Goal: Information Seeking & Learning: Learn about a topic

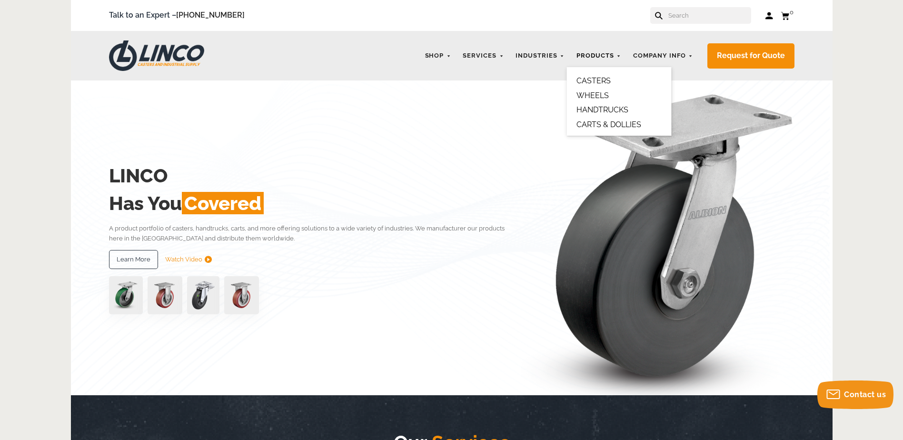
click at [587, 57] on link "Products" at bounding box center [598, 56] width 54 height 19
click at [587, 80] on link "CASTERS" at bounding box center [593, 80] width 34 height 9
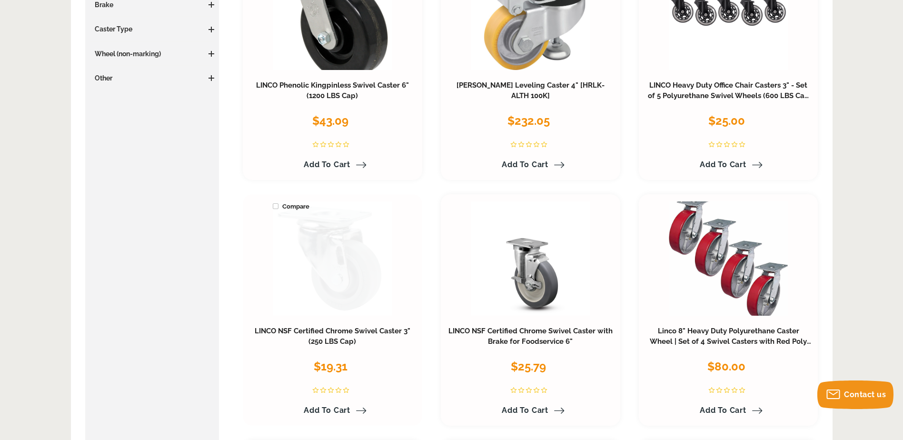
scroll to position [381, 0]
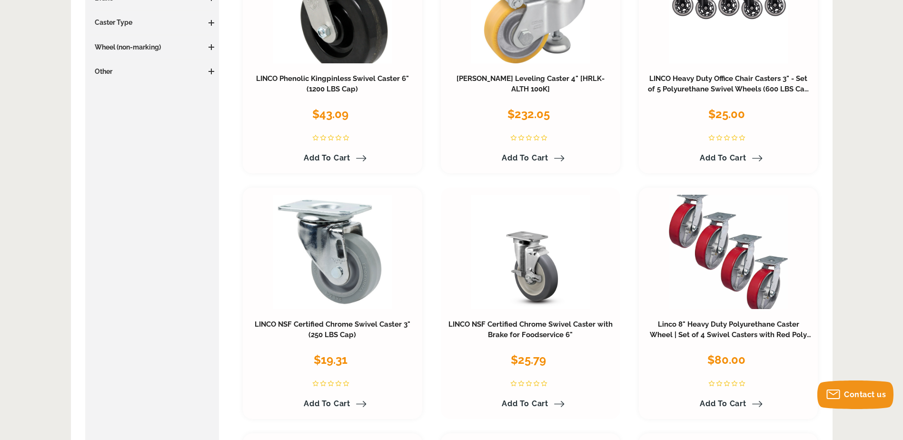
click at [530, 329] on h3 "LINCO NSF Certified Chrome Swivel Caster with Brake for Foodservice 6"" at bounding box center [530, 329] width 165 height 21
click at [530, 274] on link at bounding box center [530, 252] width 119 height 114
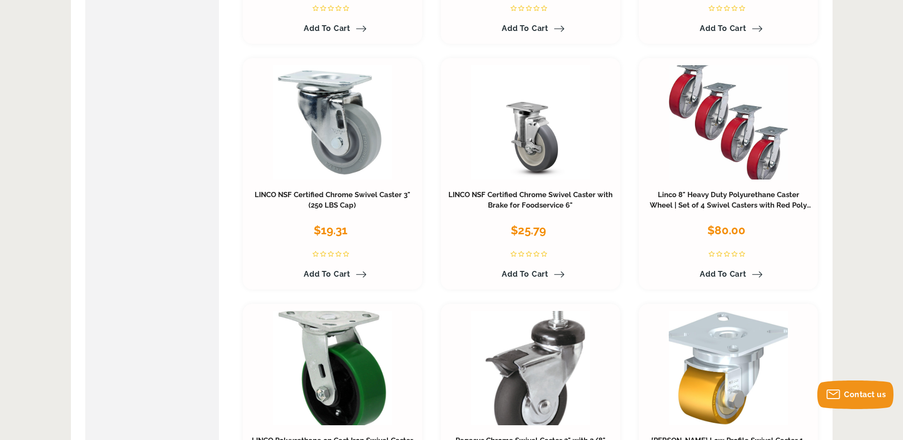
scroll to position [476, 0]
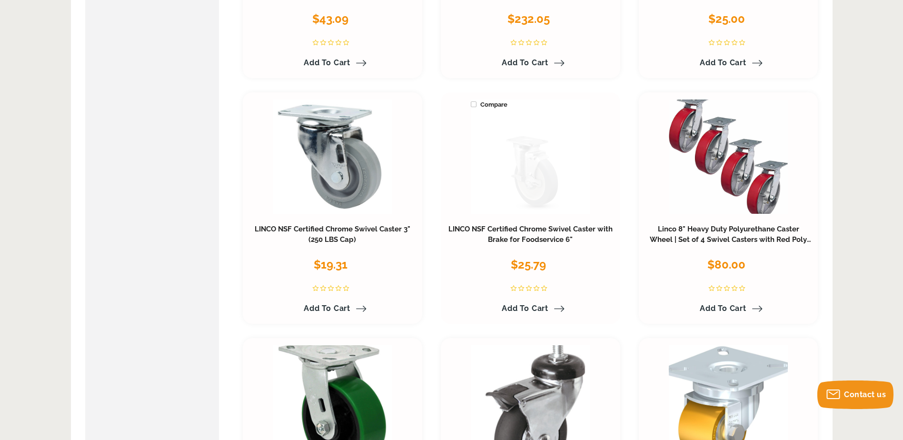
click at [473, 106] on span "Compare" at bounding box center [489, 104] width 37 height 10
click at [471, 100] on input "Compare" at bounding box center [471, 99] width 0 height 0
checkbox input "true"
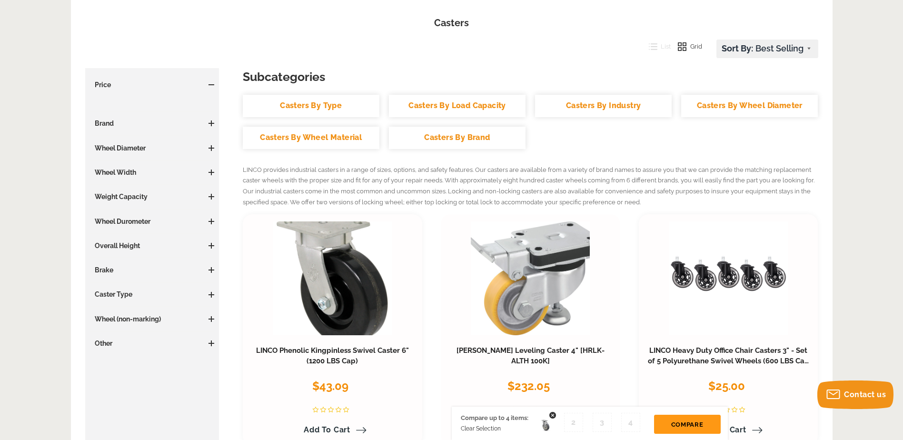
scroll to position [95, 0]
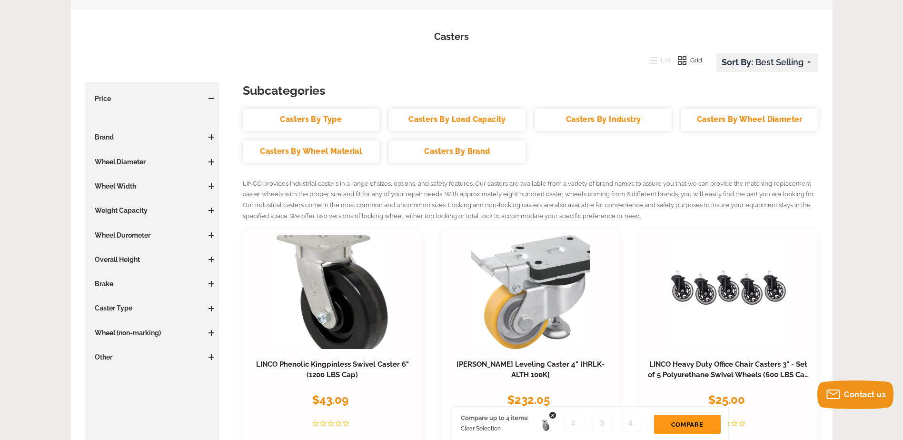
click at [719, 120] on link "Casters By Wheel Diameter" at bounding box center [749, 119] width 137 height 22
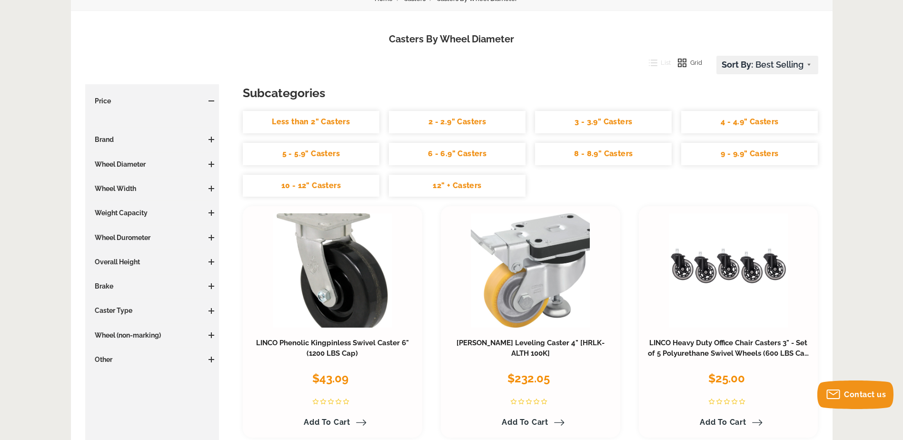
scroll to position [95, 0]
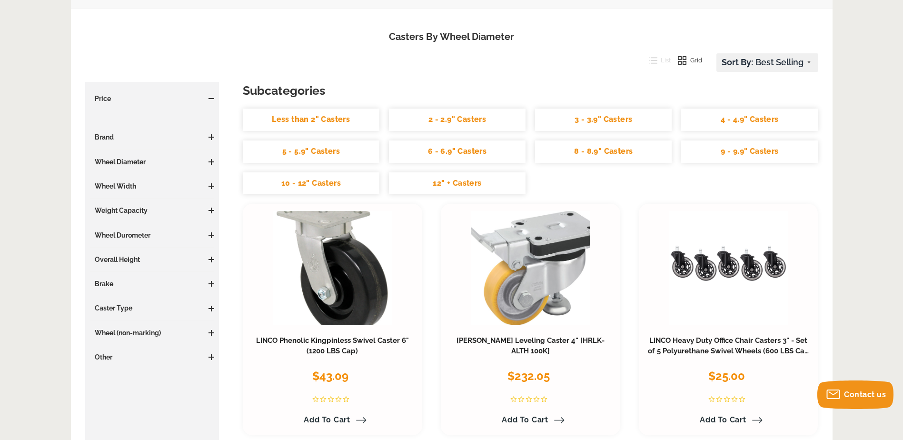
click at [313, 155] on link "5 - 5.9" Casters" at bounding box center [311, 151] width 137 height 22
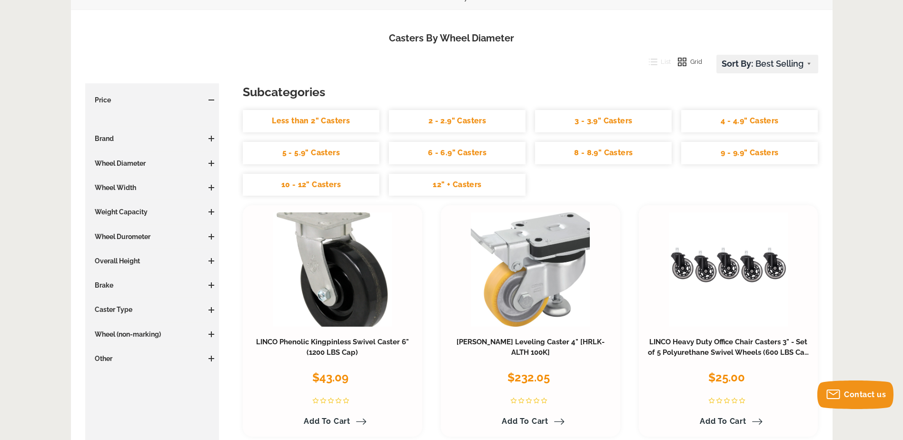
click at [135, 160] on h3 "Wheel Diameter" at bounding box center [152, 163] width 125 height 10
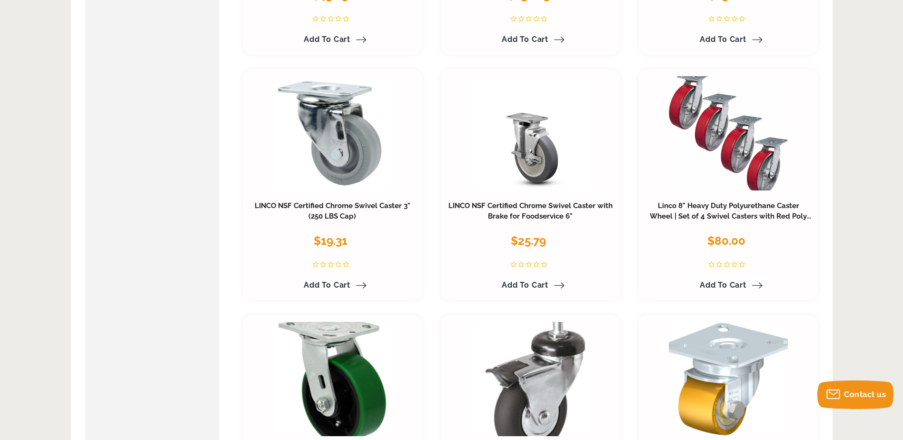
scroll to position [476, 0]
click at [537, 167] on link at bounding box center [530, 133] width 119 height 114
